Goal: Information Seeking & Learning: Stay updated

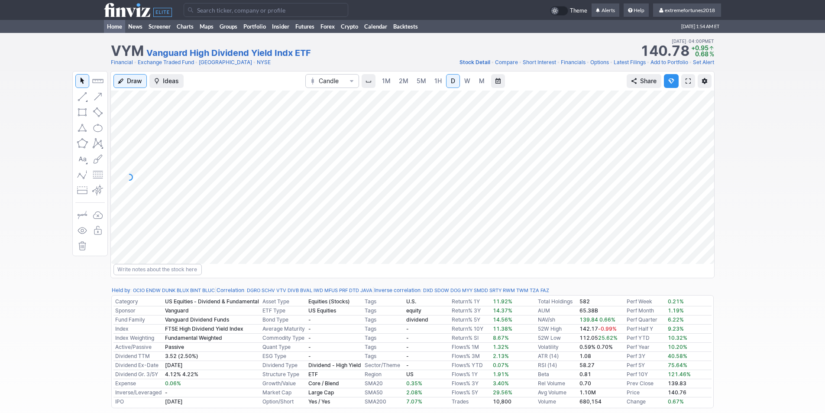
click at [117, 25] on link "Home" at bounding box center [114, 26] width 21 height 13
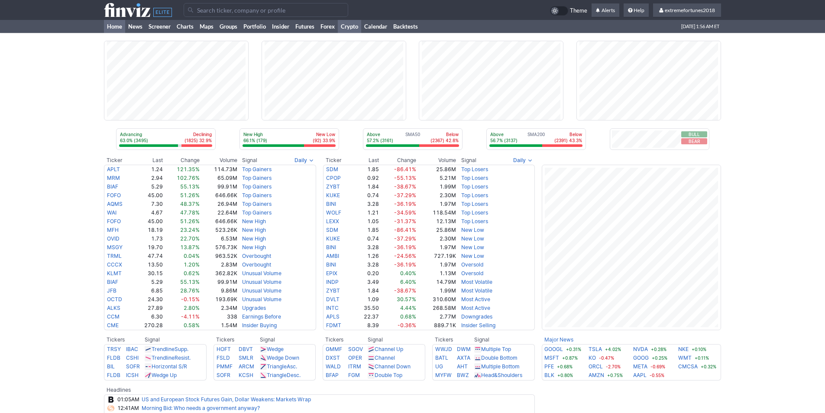
click at [351, 29] on link "Crypto" at bounding box center [349, 26] width 23 height 13
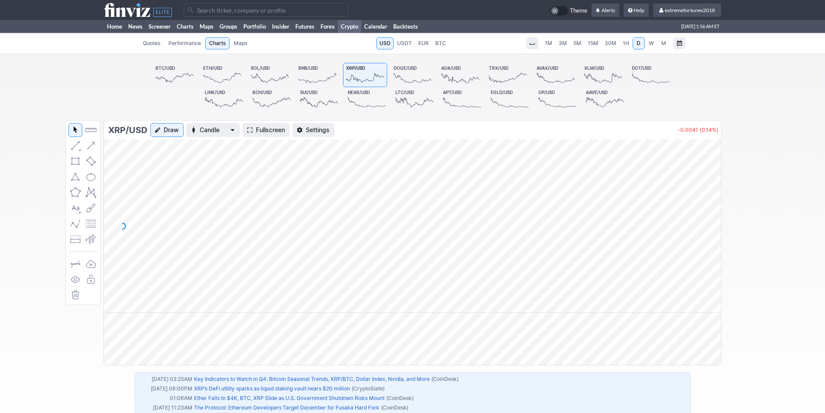
click at [624, 43] on span "1H" at bounding box center [626, 43] width 6 height 6
click at [312, 27] on link "Futures" at bounding box center [304, 26] width 25 height 13
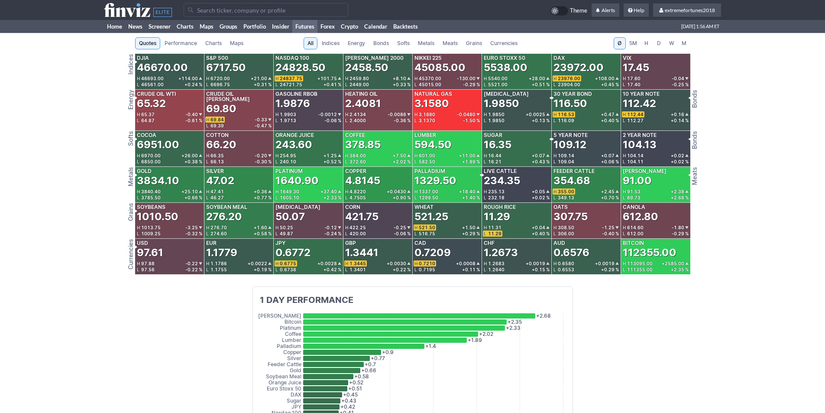
click at [426, 43] on span "Metals" at bounding box center [426, 43] width 16 height 9
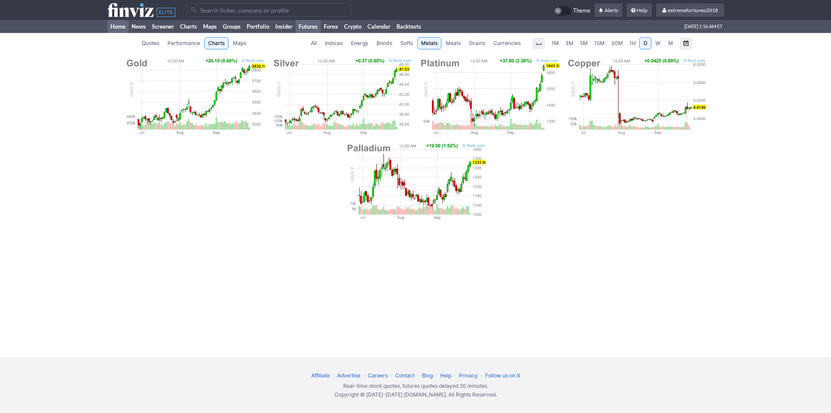
click at [116, 27] on link "Home" at bounding box center [117, 26] width 21 height 13
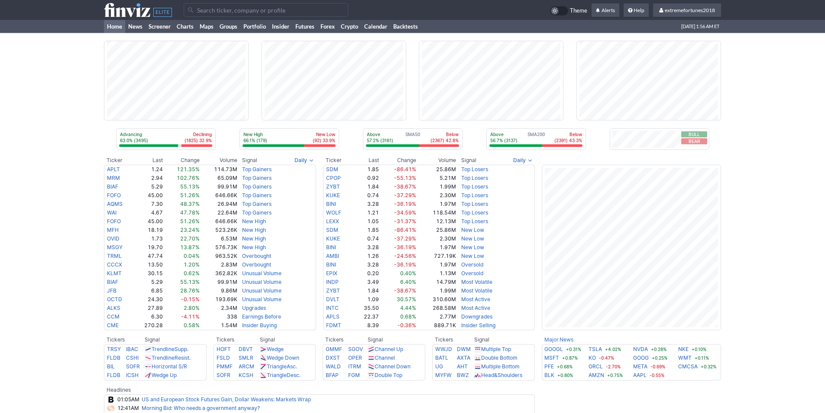
click at [763, 175] on div "Advancing 63.0% (3495) Declining (1825) 32.9% New High 66.1% (179) New Low (92)…" at bounding box center [412, 333] width 825 height 601
click at [253, 27] on link "Portfolio" at bounding box center [254, 26] width 29 height 13
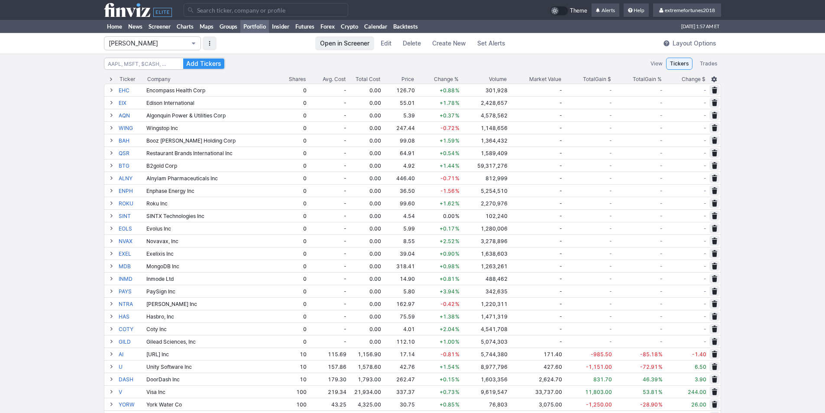
click at [126, 45] on span "[PERSON_NAME]" at bounding box center [148, 43] width 79 height 9
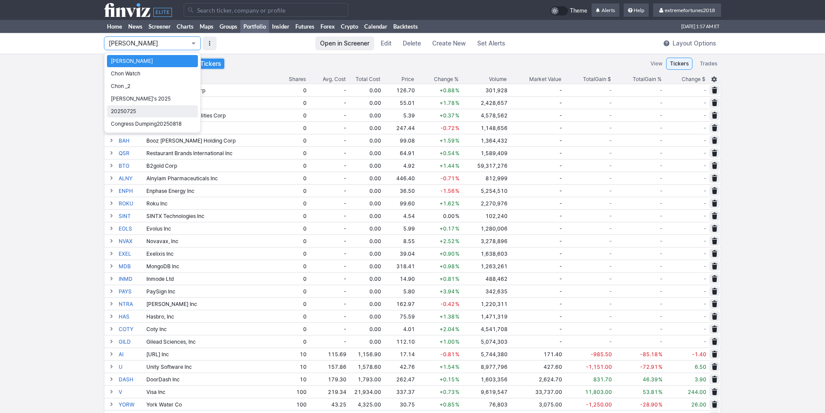
click at [130, 110] on span "20250725" at bounding box center [152, 111] width 83 height 9
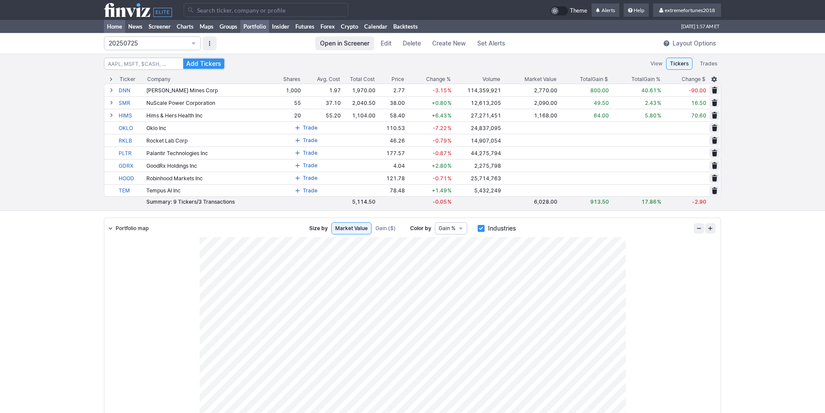
click at [120, 25] on link "Home" at bounding box center [114, 26] width 21 height 13
